Goal: Task Accomplishment & Management: Complete application form

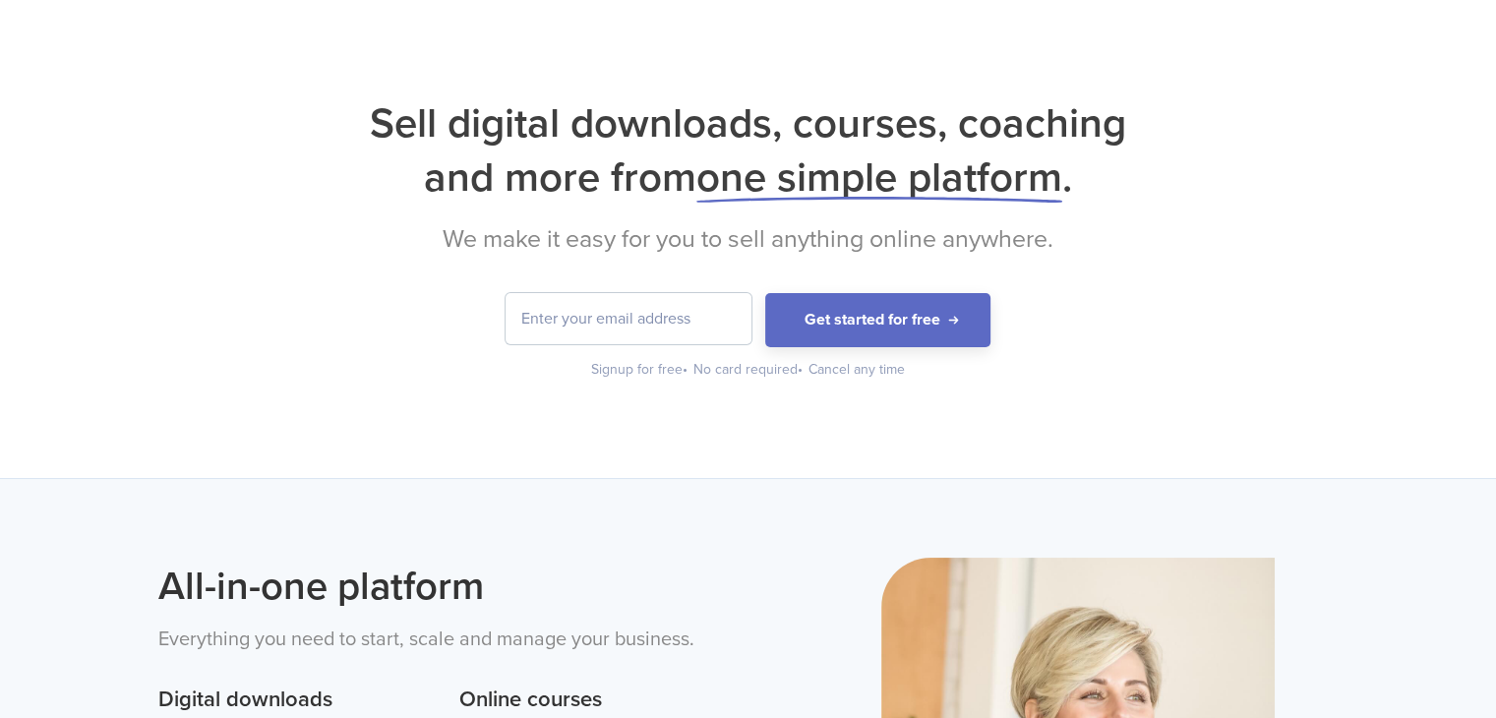
scroll to position [197, 0]
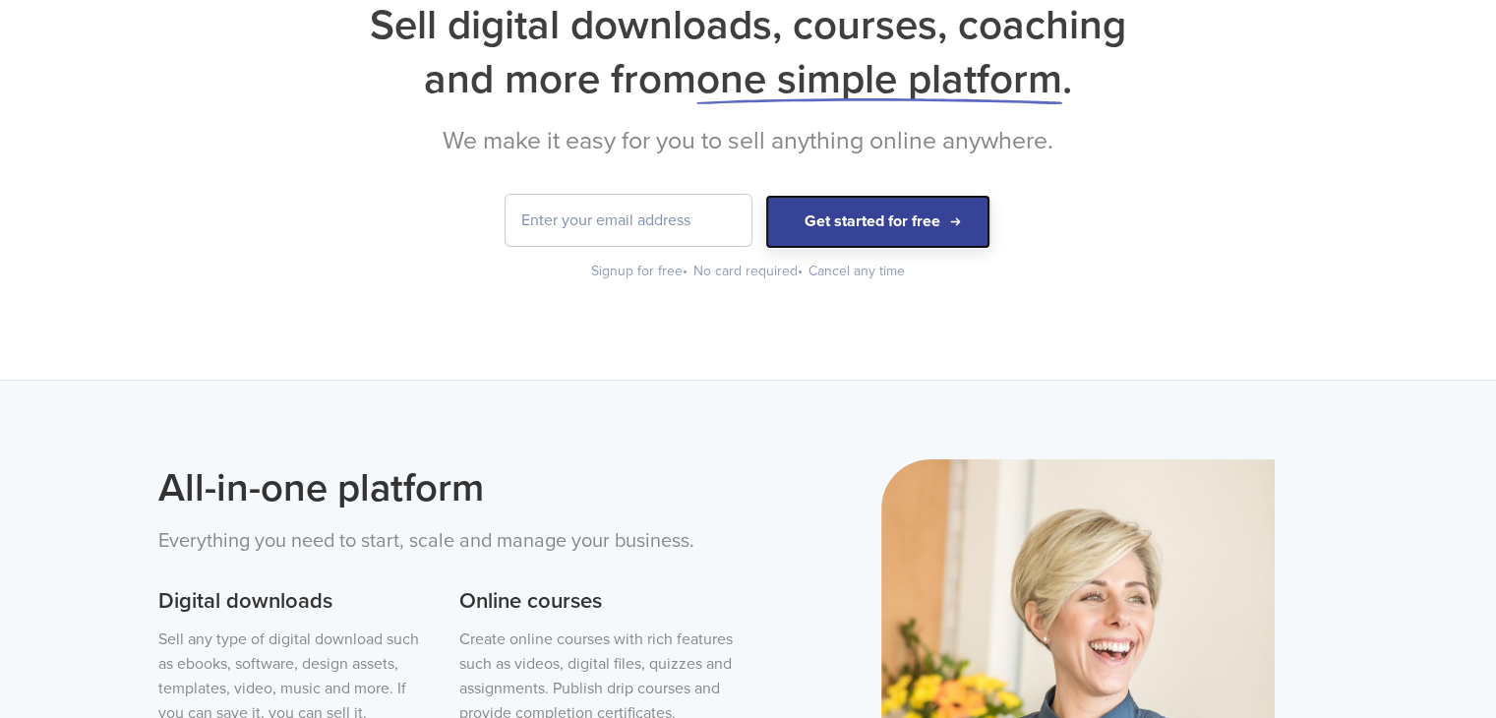
click at [859, 228] on button "Get started for free" at bounding box center [877, 222] width 225 height 54
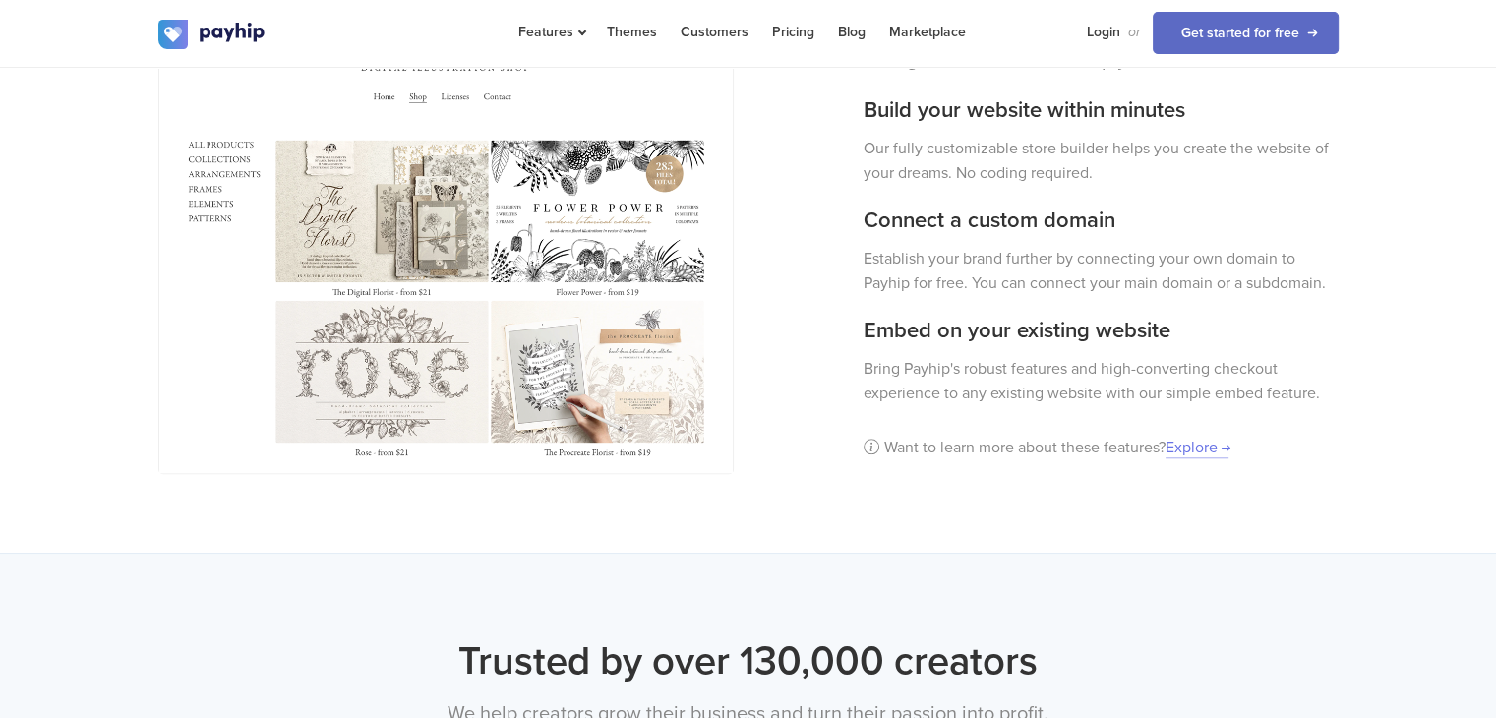
scroll to position [2161, 0]
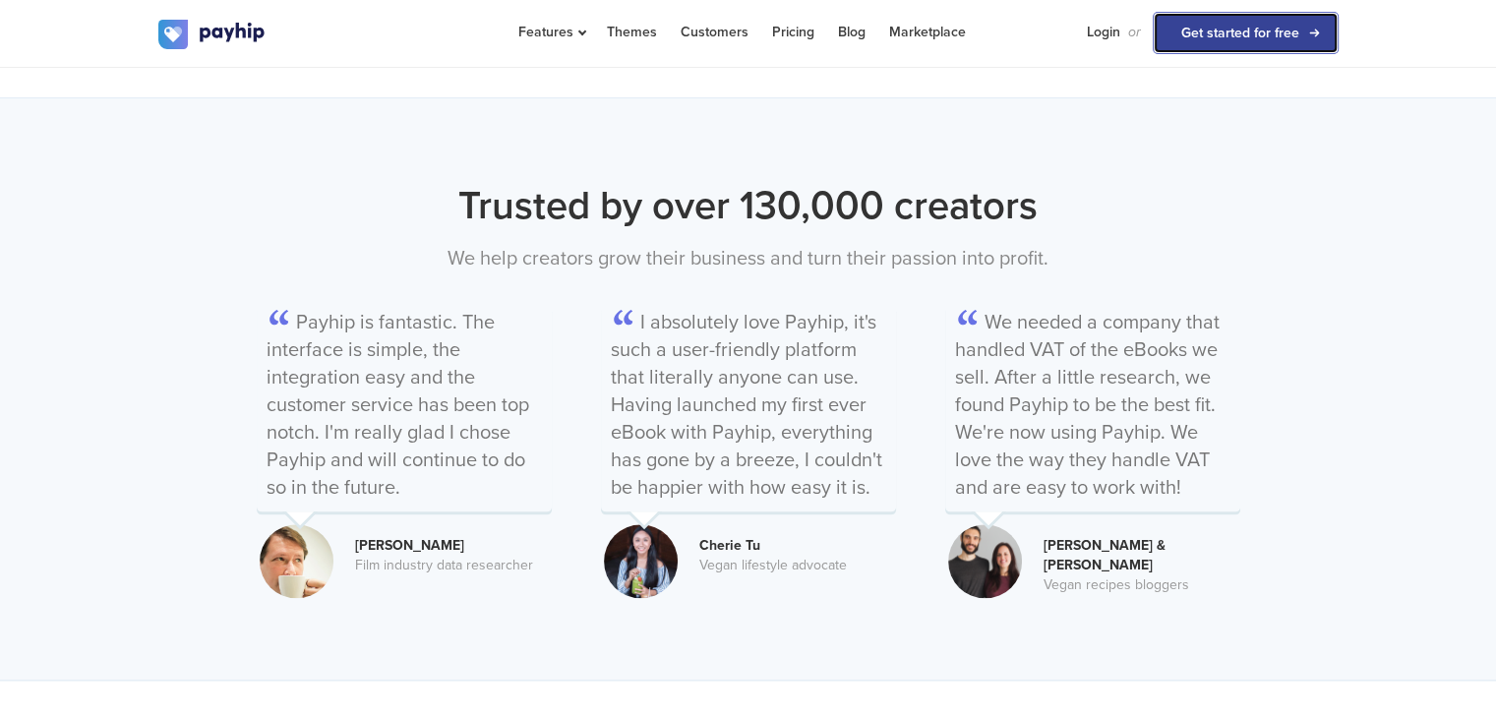
click at [1247, 25] on link "Get started for free" at bounding box center [1245, 33] width 186 height 42
